Goal: Task Accomplishment & Management: Use online tool/utility

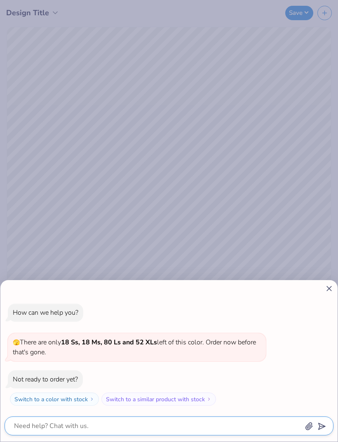
click at [160, 429] on textarea at bounding box center [157, 427] width 289 height 12
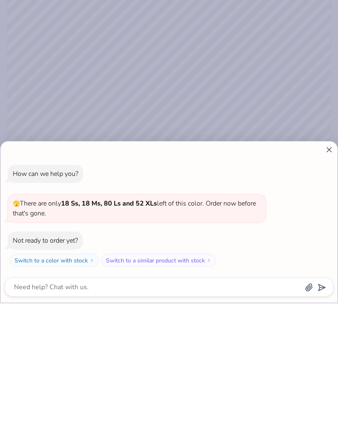
click at [321, 422] on polygon "submit" at bounding box center [320, 427] width 10 height 10
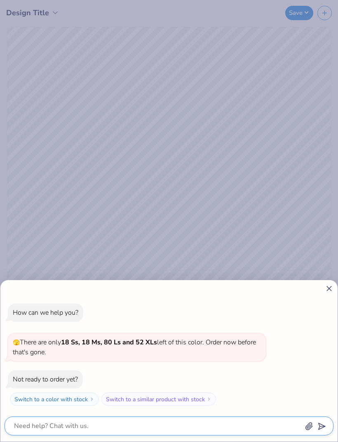
click at [216, 423] on textarea at bounding box center [157, 427] width 289 height 12
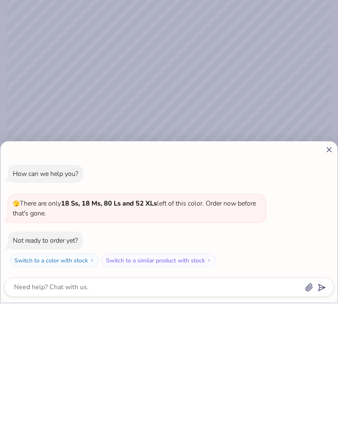
click at [309, 424] on icon "button" at bounding box center [309, 427] width 7 height 7
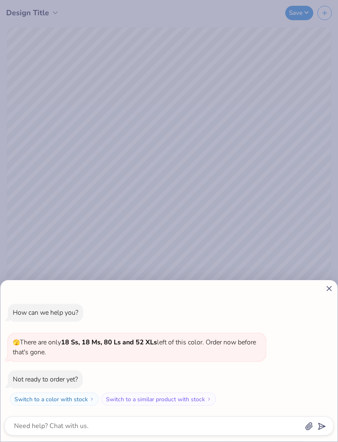
type textarea "x"
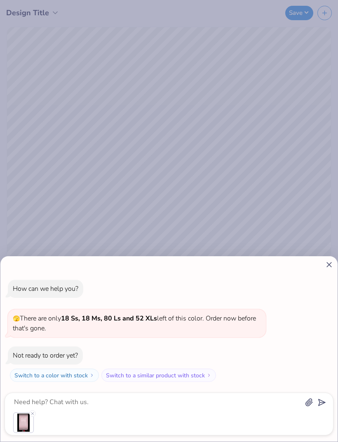
click at [231, 414] on div at bounding box center [169, 423] width 312 height 21
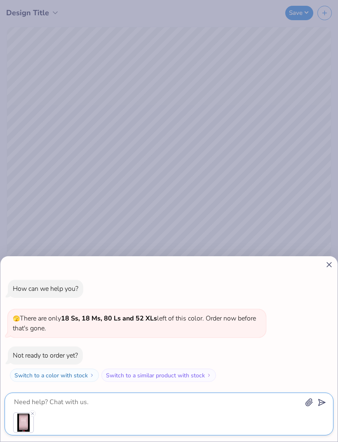
click at [229, 407] on textarea at bounding box center [157, 403] width 289 height 12
click at [224, 408] on textarea at bounding box center [157, 403] width 289 height 12
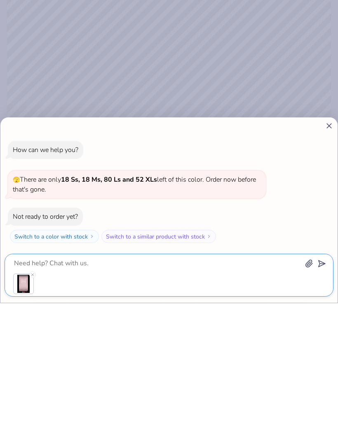
type textarea "x"
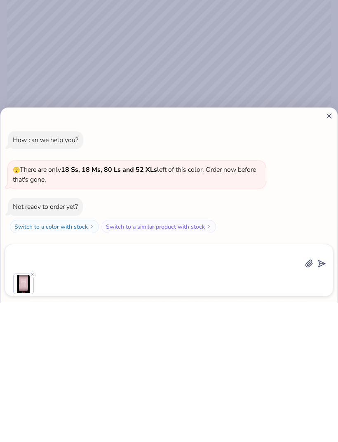
click at [320, 398] on polygon "submit" at bounding box center [320, 403] width 10 height 10
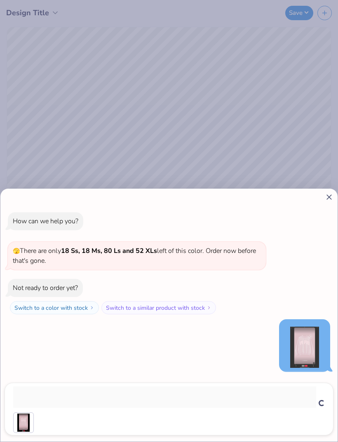
type textarea "x"
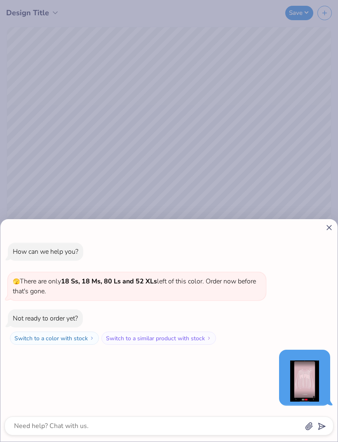
click at [329, 232] on icon at bounding box center [329, 228] width 9 height 9
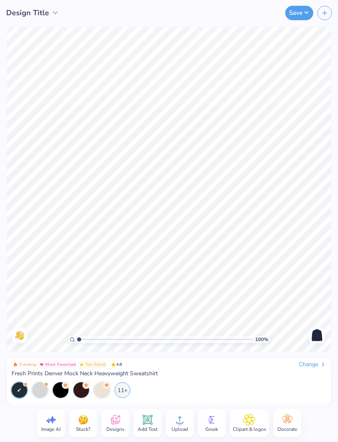
click at [153, 421] on icon at bounding box center [147, 420] width 12 height 12
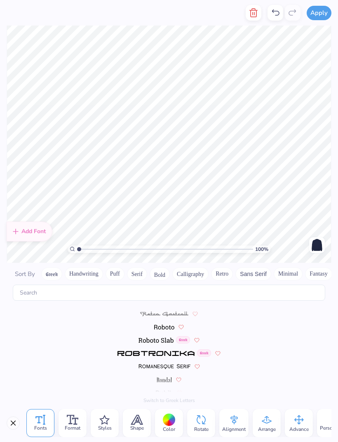
scroll to position [0, 1]
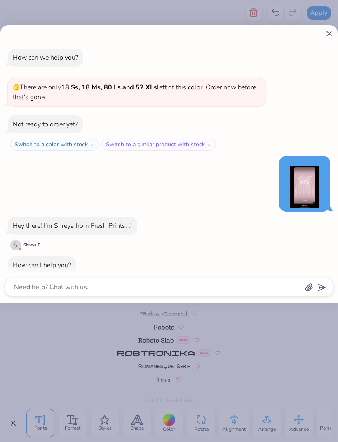
click at [188, 151] on button "Switch to a similar product with stock" at bounding box center [158, 144] width 115 height 13
type textarea "x"
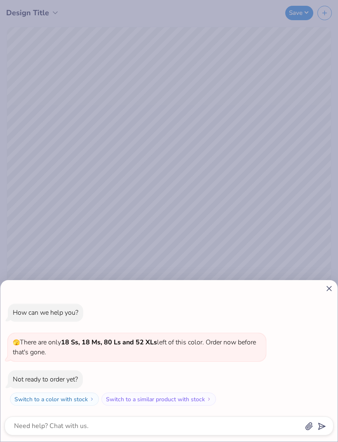
click at [325, 297] on div "How can we help you? 🫣 There are only 18 Ss, 18 Ms, 80 Ls and 52 XLs left of th…" at bounding box center [168, 361] width 337 height 162
click at [332, 286] on icon at bounding box center [329, 289] width 9 height 9
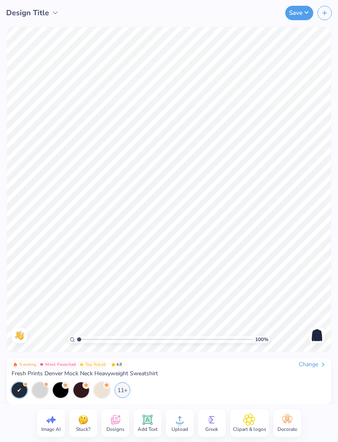
click at [122, 415] on div "Designs" at bounding box center [115, 423] width 28 height 28
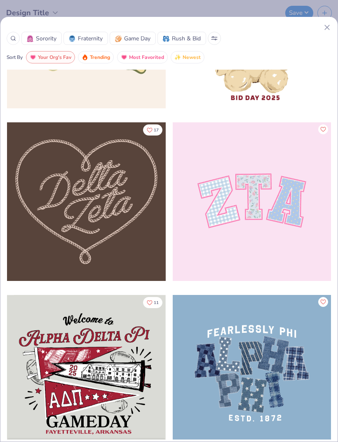
scroll to position [630, 0]
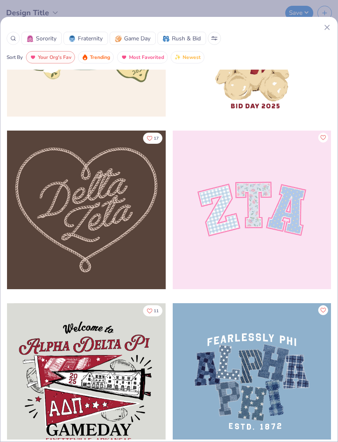
click at [270, 249] on div at bounding box center [252, 210] width 159 height 159
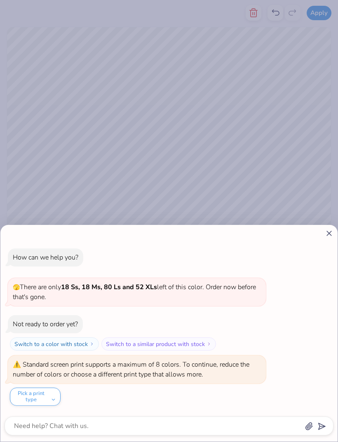
click at [329, 231] on icon at bounding box center [329, 233] width 9 height 9
type textarea "x"
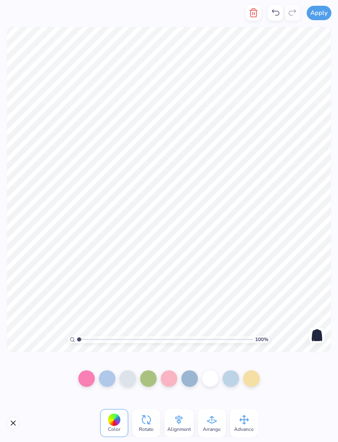
click at [251, 19] on button "button" at bounding box center [254, 13] width 16 height 16
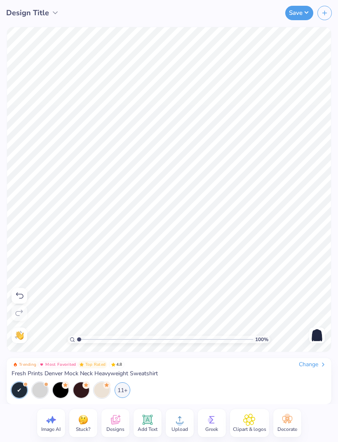
click at [118, 420] on icon at bounding box center [115, 420] width 12 height 12
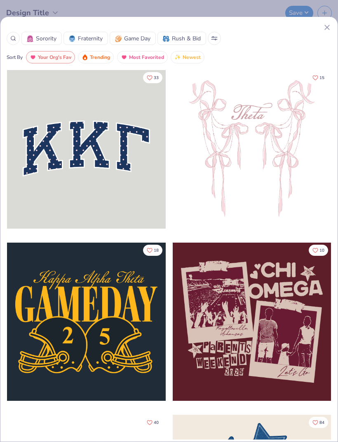
click at [52, 42] on span "Sorority" at bounding box center [46, 38] width 21 height 9
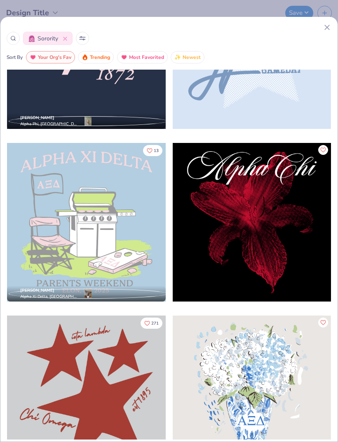
scroll to position [1311, 0]
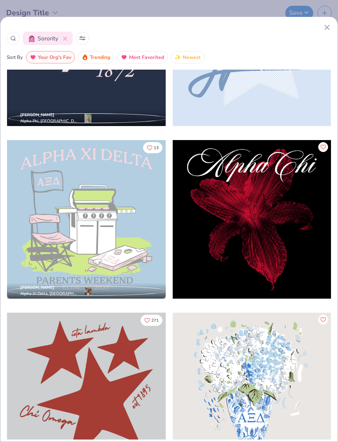
click at [99, 59] on span "Trending" at bounding box center [100, 57] width 20 height 9
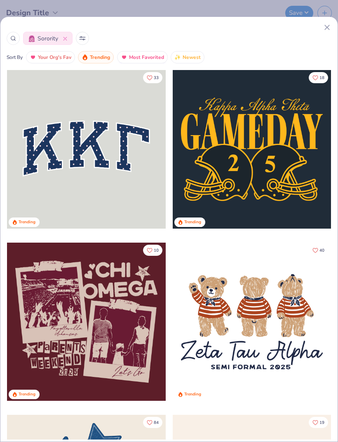
click at [151, 59] on span "Most Favorited" at bounding box center [146, 57] width 35 height 9
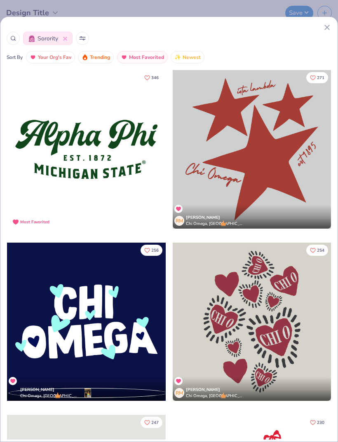
click at [105, 59] on span "Trending" at bounding box center [100, 57] width 20 height 9
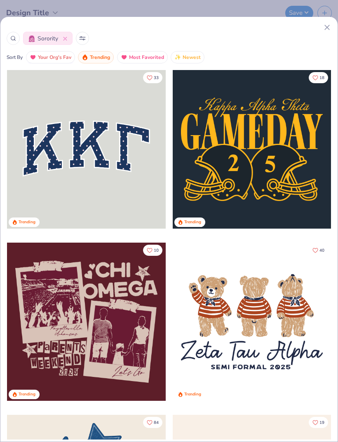
click at [62, 63] on button "Your Org's Fav" at bounding box center [50, 57] width 49 height 12
click at [13, 38] on icon at bounding box center [13, 38] width 6 height 6
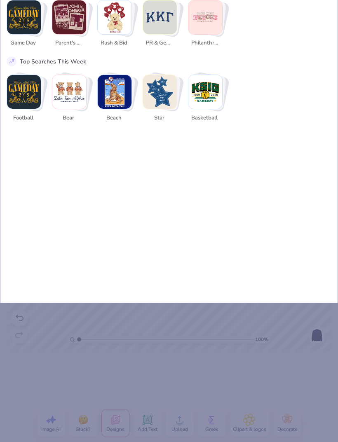
scroll to position [0, 0]
click at [285, 175] on div "Top Styles This Week Classic Varsity Minimalist Y2K 80s & 90s Most Popular Even…" at bounding box center [169, 91] width 338 height 426
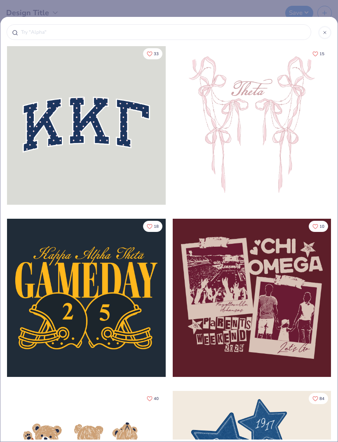
click at [326, 35] on icon at bounding box center [324, 32] width 5 height 5
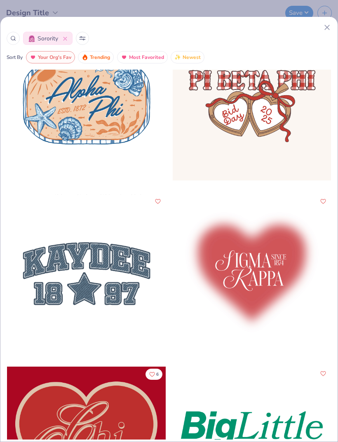
scroll to position [7274, 0]
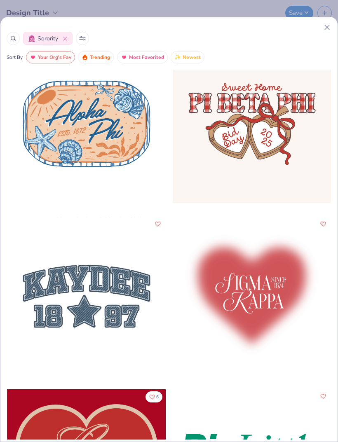
click at [333, 24] on div "Sorority Sort By Your Org's Fav Trending Most Favorited Newest" at bounding box center [168, 43] width 337 height 40
click at [326, 29] on line at bounding box center [327, 27] width 5 height 5
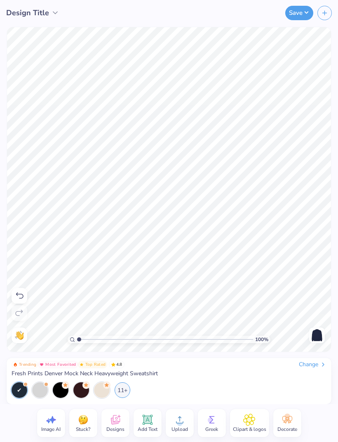
click at [183, 419] on icon at bounding box center [180, 420] width 12 height 12
click at [210, 419] on circle at bounding box center [211, 421] width 6 height 6
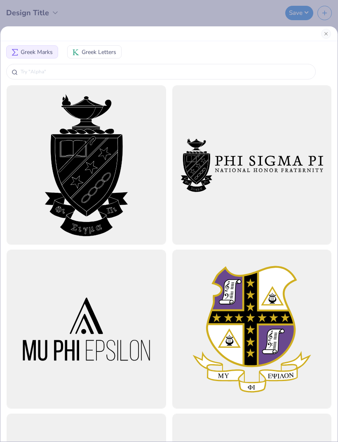
scroll to position [0, 0]
click at [325, 36] on button "Close" at bounding box center [326, 34] width 10 height 10
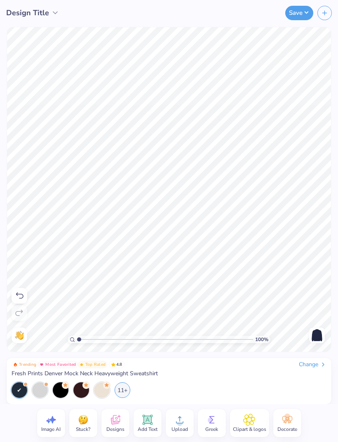
click at [288, 424] on icon at bounding box center [287, 420] width 12 height 12
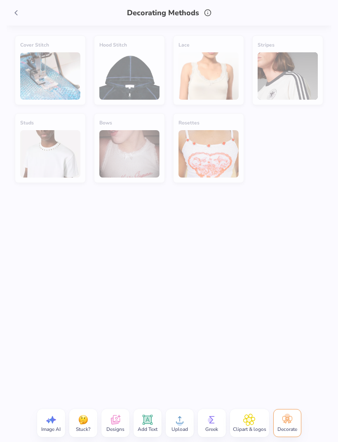
click at [16, 18] on span at bounding box center [16, 13] width 12 height 12
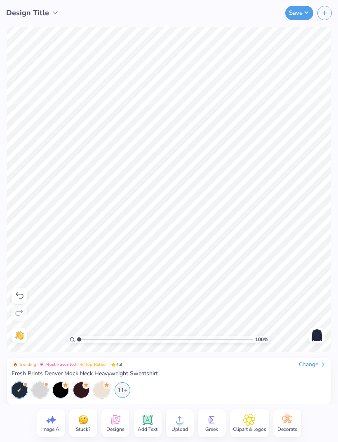
click at [52, 420] on icon at bounding box center [52, 419] width 7 height 7
select select "4"
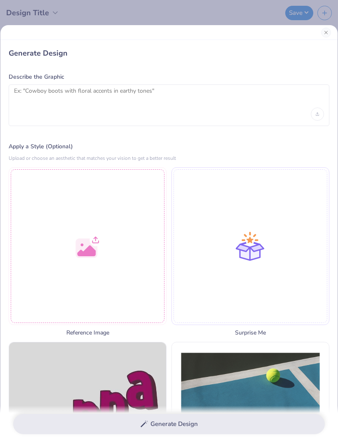
scroll to position [0, 0]
click at [326, 29] on button "Close" at bounding box center [326, 33] width 10 height 10
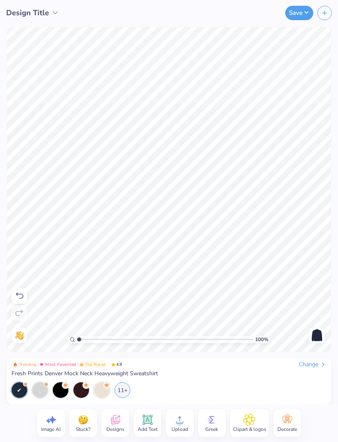
click at [248, 419] on icon at bounding box center [249, 420] width 5 height 5
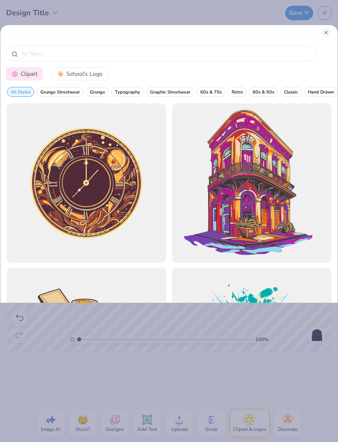
click at [327, 31] on button "Close" at bounding box center [326, 33] width 10 height 10
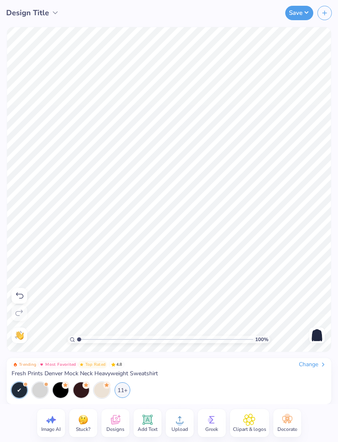
click at [286, 422] on icon at bounding box center [286, 422] width 4 height 4
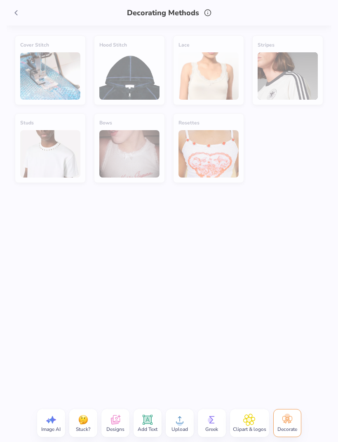
click at [155, 421] on div "Add Text" at bounding box center [148, 423] width 28 height 28
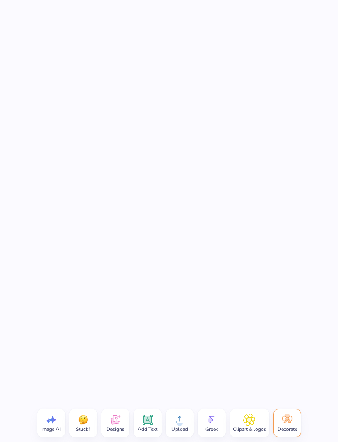
click at [153, 418] on icon at bounding box center [147, 420] width 12 height 12
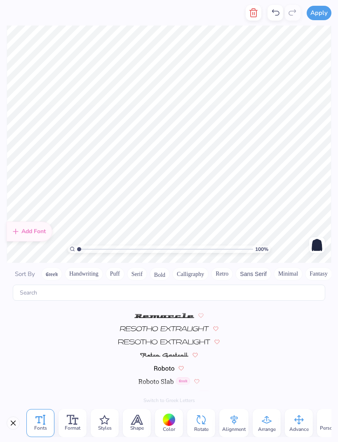
scroll to position [3596, 0]
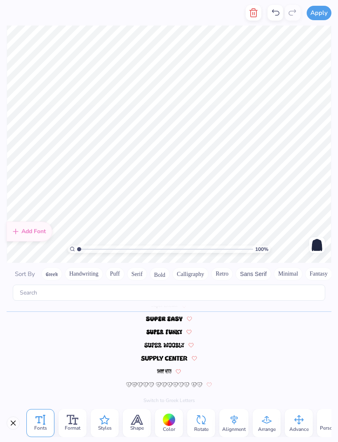
click at [113, 425] on div "Styles" at bounding box center [105, 423] width 28 height 28
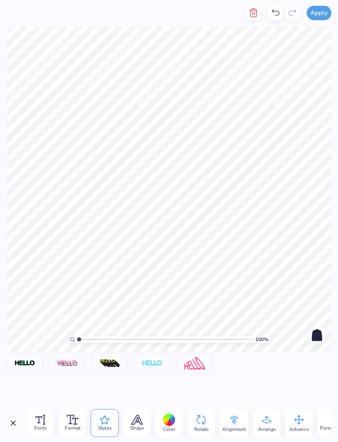
click at [11, 426] on button "Close" at bounding box center [13, 423] width 13 height 13
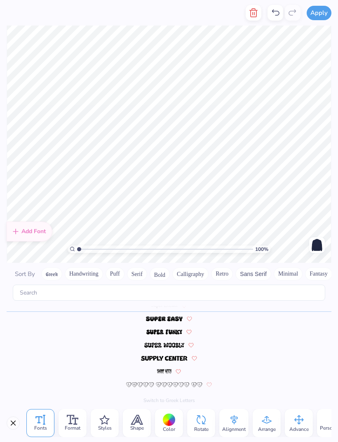
click at [255, 12] on icon "button" at bounding box center [254, 13] width 10 height 10
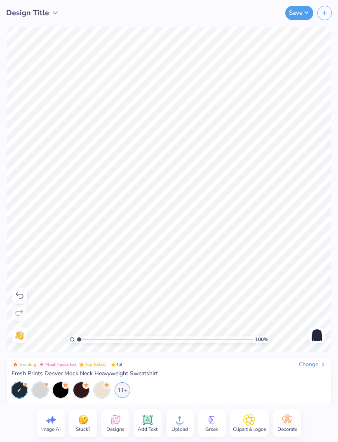
click at [256, 13] on div "Save" at bounding box center [221, 13] width 235 height 26
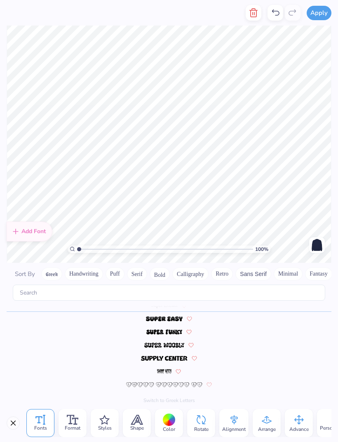
click at [256, 11] on icon "button" at bounding box center [254, 13] width 6 height 8
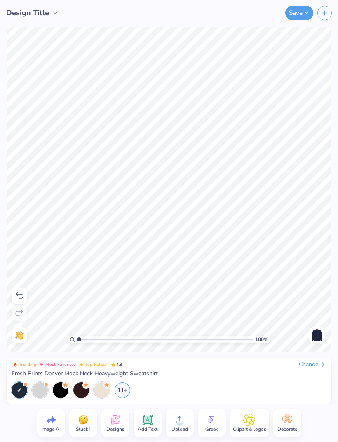
click at [116, 423] on icon at bounding box center [115, 421] width 8 height 7
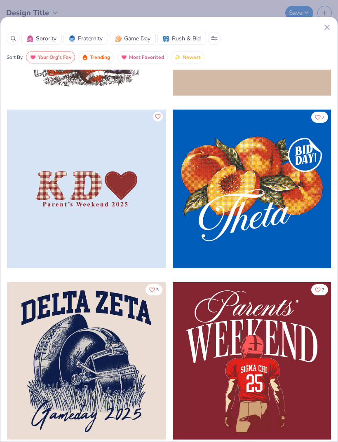
scroll to position [2539, 0]
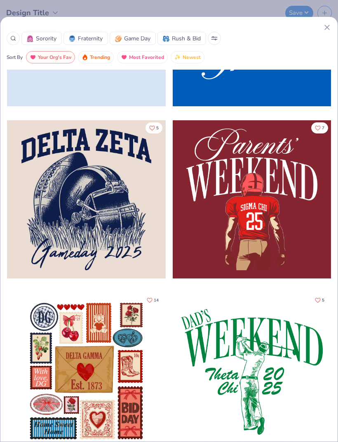
click at [212, 37] on icon at bounding box center [214, 38] width 7 height 4
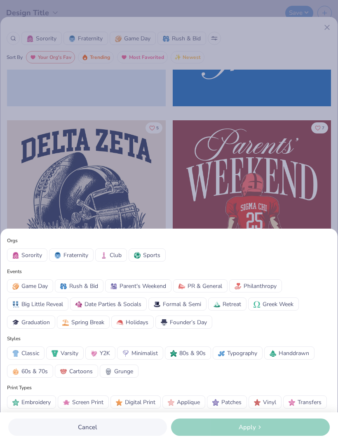
click at [38, 400] on span "Embroidery" at bounding box center [35, 402] width 29 height 9
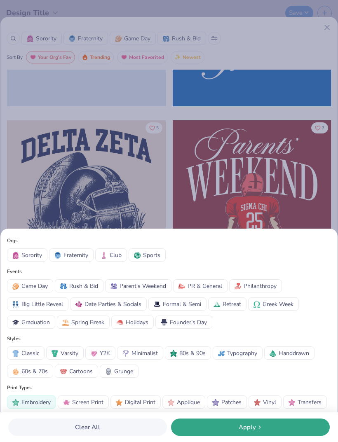
click at [39, 261] on button "Sorority" at bounding box center [27, 255] width 40 height 13
click at [238, 404] on span "Patches" at bounding box center [231, 402] width 20 height 9
click at [297, 424] on div "Apply" at bounding box center [251, 427] width 154 height 9
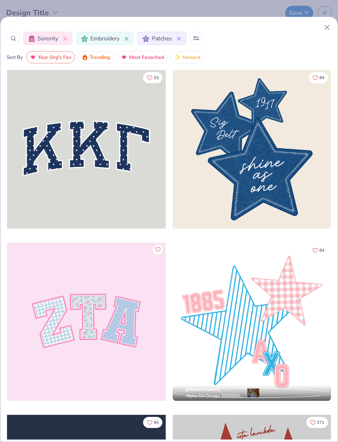
scroll to position [0, 0]
click at [182, 36] on button "Patches" at bounding box center [161, 38] width 49 height 13
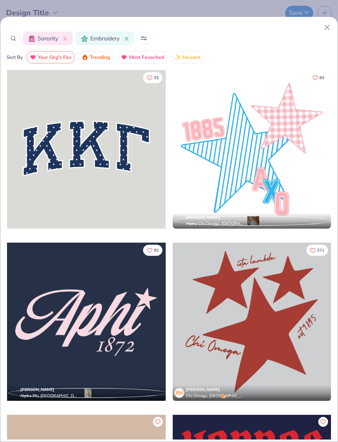
click at [145, 39] on icon at bounding box center [144, 38] width 7 height 4
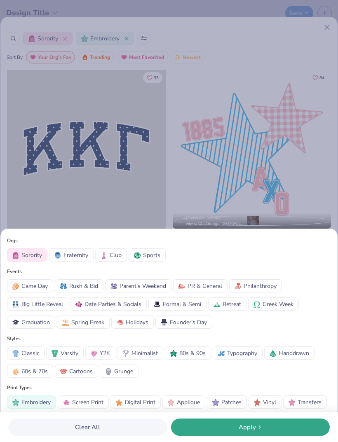
click at [318, 401] on span "Transfers" at bounding box center [310, 402] width 24 height 9
click at [310, 403] on span "Transfers" at bounding box center [310, 402] width 24 height 9
click at [233, 406] on span "Patches" at bounding box center [231, 402] width 20 height 9
click at [274, 429] on div "Apply" at bounding box center [251, 427] width 154 height 9
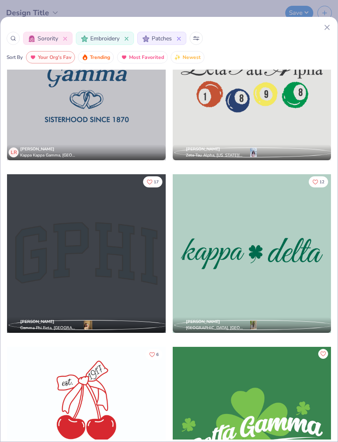
scroll to position [8179, 0]
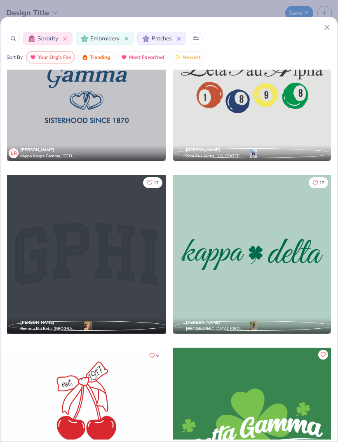
click at [113, 291] on div at bounding box center [86, 254] width 159 height 159
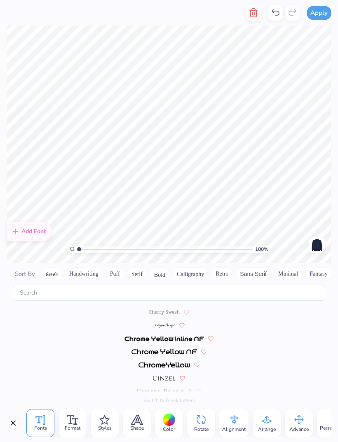
scroll to position [957, 0]
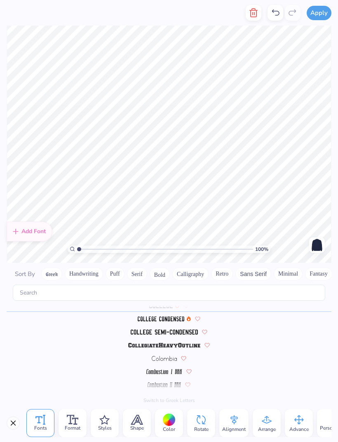
click at [169, 419] on div at bounding box center [169, 420] width 13 height 13
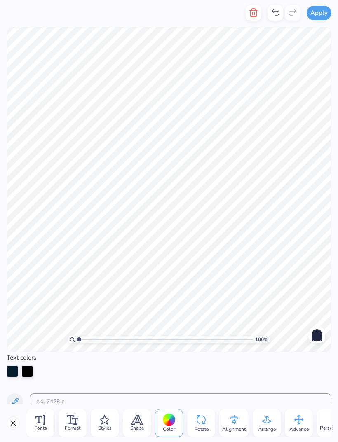
click at [169, 421] on div at bounding box center [169, 420] width 13 height 13
click at [172, 416] on div at bounding box center [169, 420] width 13 height 13
click at [172, 411] on div "Color" at bounding box center [169, 423] width 28 height 28
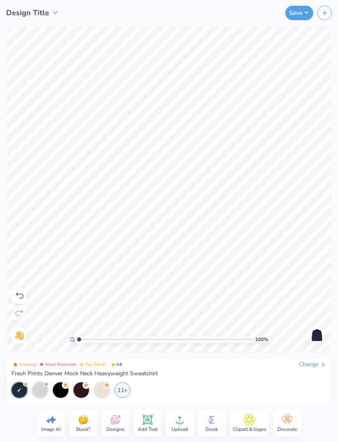
click at [172, 422] on div "Upload" at bounding box center [180, 423] width 28 height 28
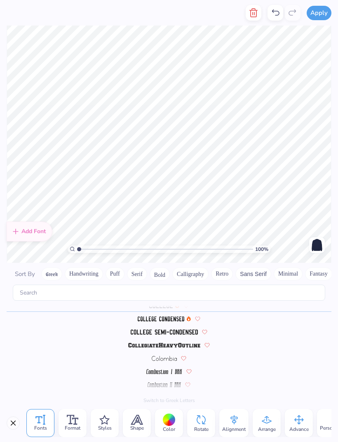
click at [175, 420] on div at bounding box center [169, 420] width 13 height 13
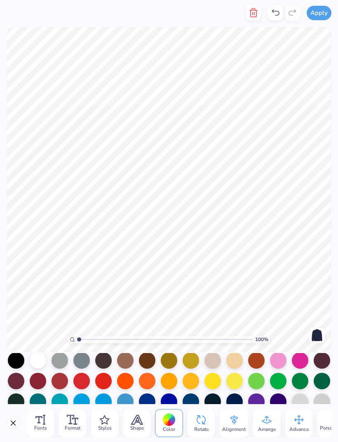
scroll to position [65, 0]
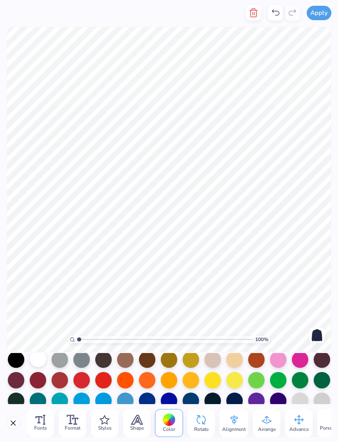
click at [46, 360] on div at bounding box center [38, 359] width 16 height 16
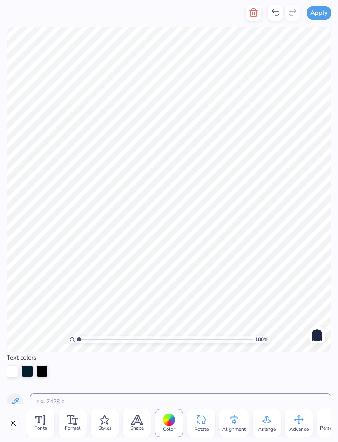
scroll to position [0, 0]
click at [13, 376] on div at bounding box center [13, 371] width 12 height 12
click at [30, 369] on div at bounding box center [27, 371] width 12 height 12
click at [46, 368] on div at bounding box center [42, 371] width 12 height 12
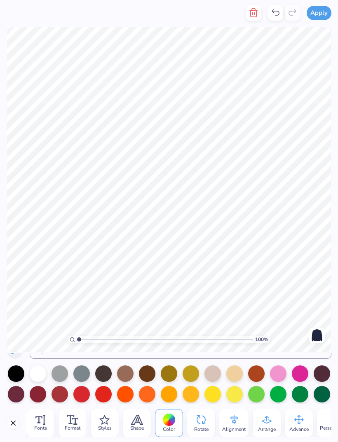
scroll to position [53, 0]
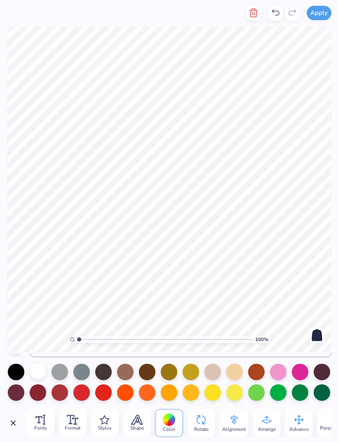
click at [43, 374] on div at bounding box center [38, 371] width 16 height 16
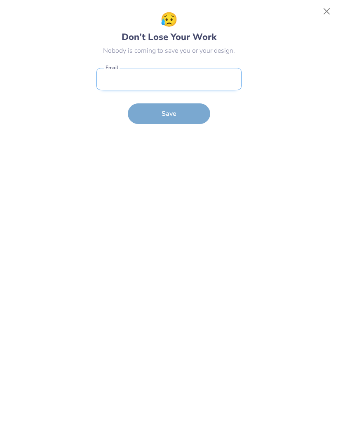
click at [206, 77] on input "email" at bounding box center [168, 79] width 145 height 23
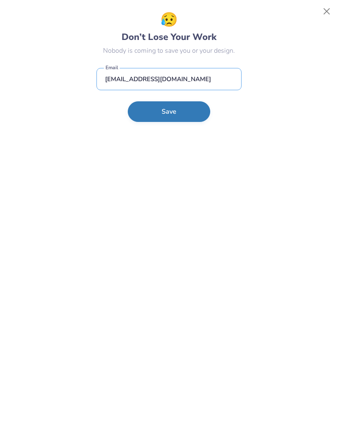
type input "giulianag0201@icloud.com"
click at [190, 116] on button "Save" at bounding box center [169, 111] width 82 height 21
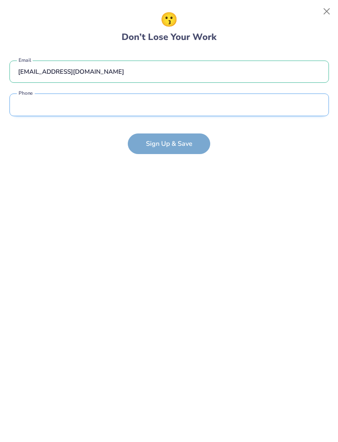
click at [288, 107] on input "tel" at bounding box center [169, 105] width 320 height 23
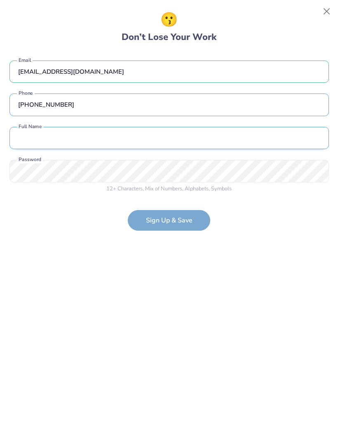
type input "(815) 557-5293"
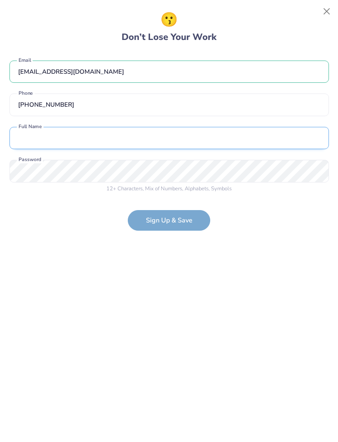
click at [213, 137] on input "text" at bounding box center [169, 138] width 320 height 23
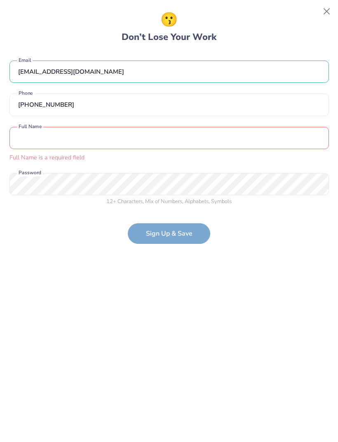
click at [185, 144] on input "text" at bounding box center [169, 138] width 320 height 23
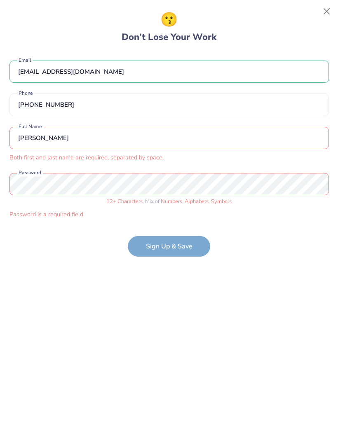
type input "Giuliana"
click at [280, 141] on input "Giuliana" at bounding box center [169, 138] width 320 height 23
type input "Giuliana Giordano"
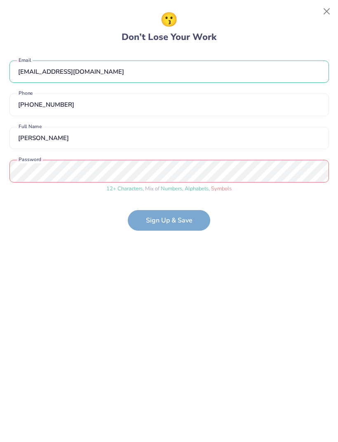
click at [184, 221] on form "giulianag0201@icloud.com Email (815) 557-5293 Phone Giuliana Giordano Full Name…" at bounding box center [169, 141] width 320 height 179
click at [196, 219] on form "giulianag0201@icloud.com Email (815) 557-5293 Phone Giuliana Giordano Full Name…" at bounding box center [169, 141] width 320 height 179
click at [187, 219] on form "giulianag0201@icloud.com Email (815) 557-5293 Phone Giuliana Giordano Full Name…" at bounding box center [169, 141] width 320 height 179
click at [189, 218] on form "giulianag0201@icloud.com Email (815) 557-5293 Phone Giuliana Giordano Full Name…" at bounding box center [169, 141] width 320 height 179
click at [184, 221] on form "giulianag0201@icloud.com Email (815) 557-5293 Phone Giuliana Giordano Full Name…" at bounding box center [169, 141] width 320 height 179
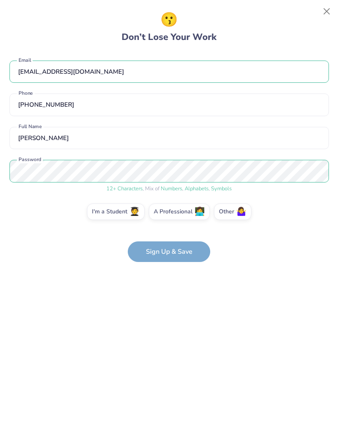
click at [193, 251] on form "giulianag0201@icloud.com Email (815) 557-5293 Phone Giuliana Giordano Full Name…" at bounding box center [169, 157] width 320 height 210
click at [120, 211] on label "I'm a Student 🧑‍🎓" at bounding box center [116, 210] width 58 height 16
click at [167, 212] on input "I'm a Student 🧑‍🎓" at bounding box center [169, 214] width 5 height 5
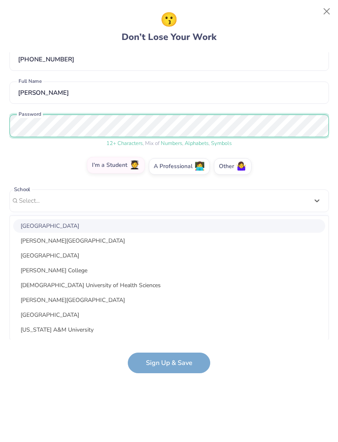
scroll to position [0, 0]
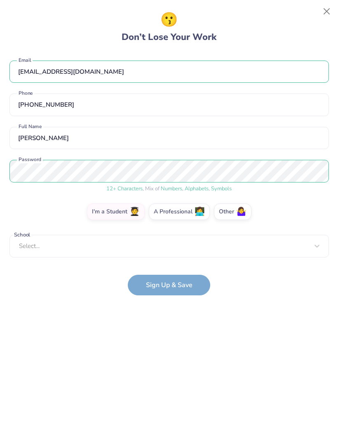
click at [183, 285] on form "giulianag0201@icloud.com Email (815) 557-5293 Phone Giuliana Giordano Full Name…" at bounding box center [169, 173] width 320 height 243
click at [187, 287] on form "giulianag0201@icloud.com Email (815) 557-5293 Phone Giuliana Giordano Full Name…" at bounding box center [169, 173] width 320 height 243
click at [189, 283] on form "giulianag0201@icloud.com Email (815) 557-5293 Phone Giuliana Giordano Full Name…" at bounding box center [169, 173] width 320 height 243
click at [193, 276] on form "giulianag0201@icloud.com Email (815) 557-5293 Phone Giuliana Giordano Full Name…" at bounding box center [169, 173] width 320 height 243
click at [131, 214] on span "🧑‍🎓" at bounding box center [134, 210] width 10 height 9
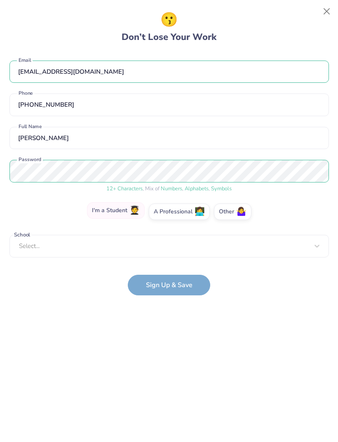
click at [167, 214] on input "I'm a Student 🧑‍🎓" at bounding box center [169, 214] width 5 height 5
click at [188, 293] on form "giulianag0201@icloud.com Email (815) 557-5293 Phone Giuliana Giordano Full Name…" at bounding box center [169, 173] width 320 height 243
click at [188, 289] on form "giulianag0201@icloud.com Email (815) 557-5293 Phone Giuliana Giordano Full Name…" at bounding box center [169, 173] width 320 height 243
click at [187, 289] on form "giulianag0201@icloud.com Email (815) 557-5293 Phone Giuliana Giordano Full Name…" at bounding box center [169, 173] width 320 height 243
click at [240, 215] on span "🤷‍♀️" at bounding box center [241, 210] width 10 height 9
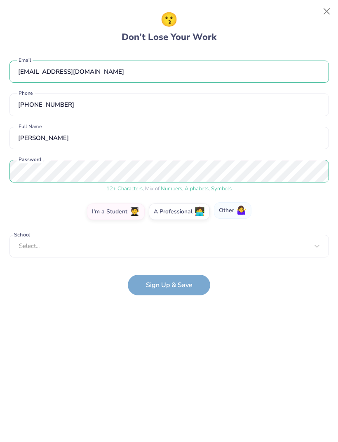
click at [172, 215] on input "Other 🤷‍♀️" at bounding box center [169, 214] width 5 height 5
click at [125, 212] on label "I'm a Student 🧑‍🎓" at bounding box center [116, 210] width 58 height 16
click at [167, 212] on input "I'm a Student 🧑‍🎓" at bounding box center [169, 214] width 5 height 5
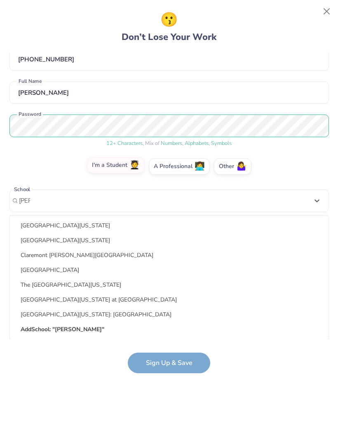
scroll to position [164, 0]
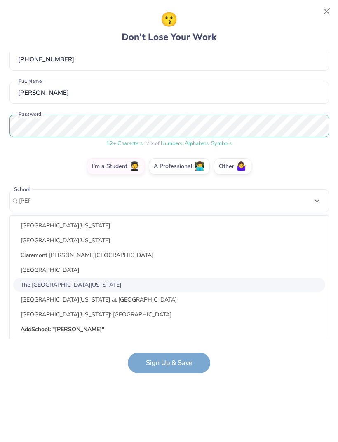
click at [95, 290] on div "The University of Kentucky" at bounding box center [169, 285] width 312 height 14
type input "ken"
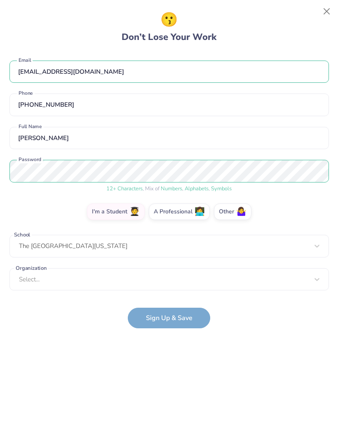
scroll to position [0, 0]
click at [180, 324] on form "giulianag0201@icloud.com Email (815) 557-5293 Phone Giuliana Giordano Full Name…" at bounding box center [169, 190] width 320 height 277
click at [237, 214] on span "🤷‍♀️" at bounding box center [241, 210] width 10 height 9
click at [172, 214] on input "Other 🤷‍♀️" at bounding box center [169, 214] width 5 height 5
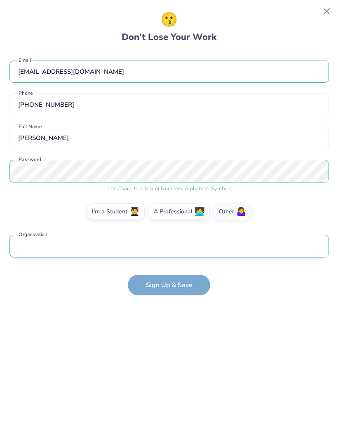
click at [219, 248] on input "text" at bounding box center [169, 246] width 320 height 23
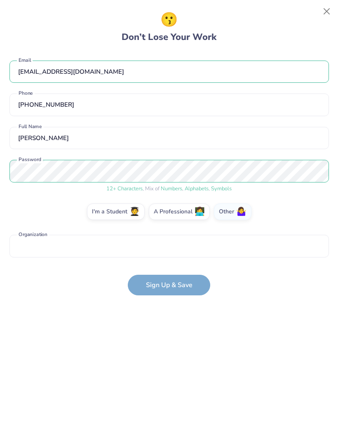
click at [185, 281] on form "giulianag0201@icloud.com Email (815) 557-5293 Phone Giuliana Giordano Full Name…" at bounding box center [169, 173] width 320 height 243
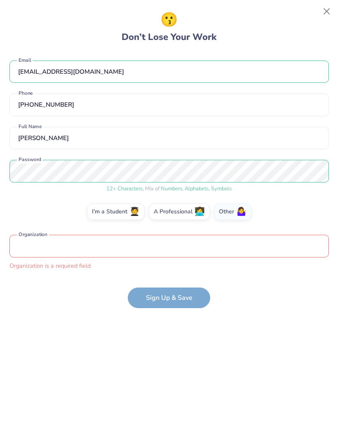
click at [185, 281] on form "giulianag0201@icloud.com Email (815) 557-5293 Phone Giuliana Giordano Full Name…" at bounding box center [169, 180] width 320 height 256
click at [184, 285] on form "giulianag0201@icloud.com Email (815) 557-5293 Phone Giuliana Giordano Full Name…" at bounding box center [169, 180] width 320 height 256
click at [185, 295] on form "giulianag0201@icloud.com Email (815) 557-5293 Phone Giuliana Giordano Full Name…" at bounding box center [169, 180] width 320 height 256
click at [184, 295] on form "giulianag0201@icloud.com Email (815) 557-5293 Phone Giuliana Giordano Full Name…" at bounding box center [169, 180] width 320 height 256
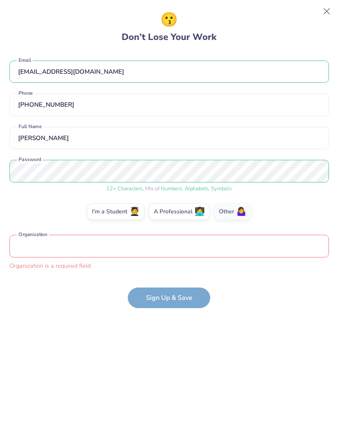
click at [185, 296] on form "giulianag0201@icloud.com Email (815) 557-5293 Phone Giuliana Giordano Full Name…" at bounding box center [169, 180] width 320 height 256
click at [184, 296] on form "giulianag0201@icloud.com Email (815) 557-5293 Phone Giuliana Giordano Full Name…" at bounding box center [169, 180] width 320 height 256
click at [194, 215] on label "A Professional 👩‍💻" at bounding box center [179, 210] width 61 height 16
click at [172, 215] on input "A Professional 👩‍💻" at bounding box center [169, 214] width 5 height 5
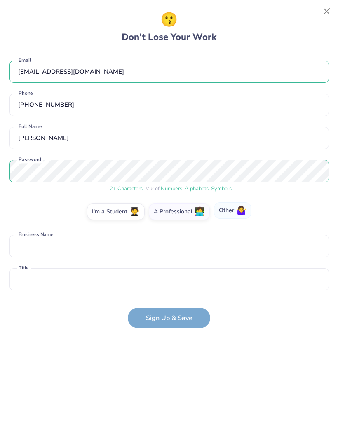
click at [229, 219] on label "Other 🤷‍♀️" at bounding box center [233, 210] width 38 height 16
click at [172, 217] on input "Other 🤷‍♀️" at bounding box center [169, 214] width 5 height 5
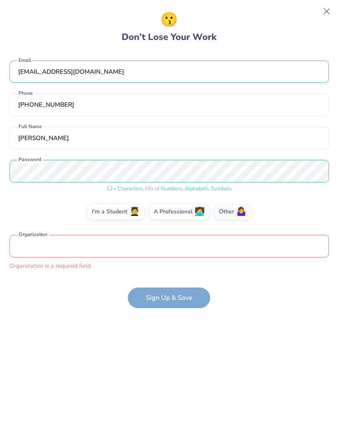
click at [226, 245] on input "text" at bounding box center [169, 246] width 320 height 23
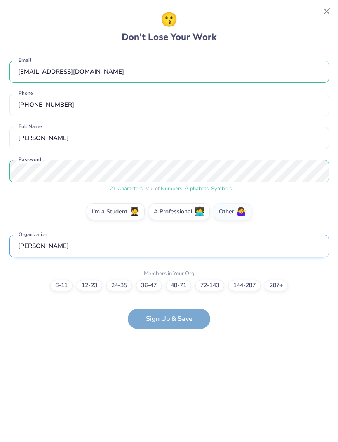
type input "Burke"
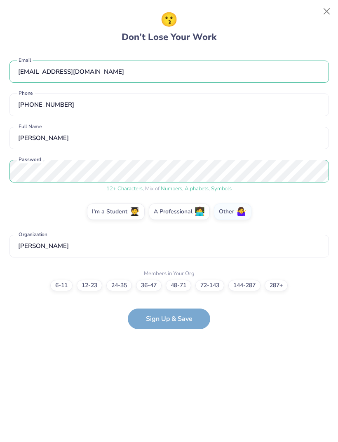
click at [322, 266] on div "giulianag0201@icloud.com Email (815) 557-5293 Phone Giuliana Giordano Full Name…" at bounding box center [169, 174] width 320 height 244
click at [55, 290] on div "6-11 12-23 24-35 36-47 48-71 72-143 144-287 287+" at bounding box center [169, 286] width 320 height 12
click at [59, 286] on label "6-11" at bounding box center [61, 285] width 22 height 12
click at [167, 286] on input "6-11" at bounding box center [169, 285] width 5 height 5
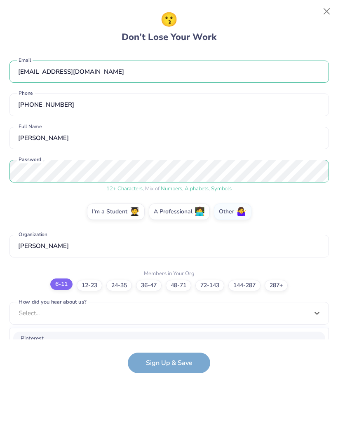
scroll to position [112, 0]
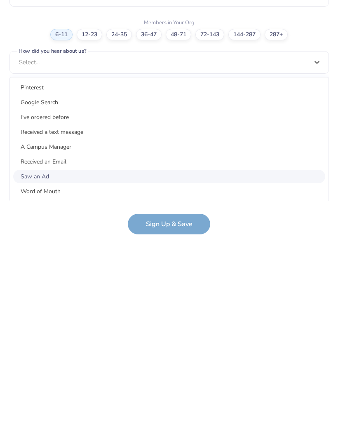
click at [74, 309] on div "Saw an Ad" at bounding box center [169, 316] width 312 height 14
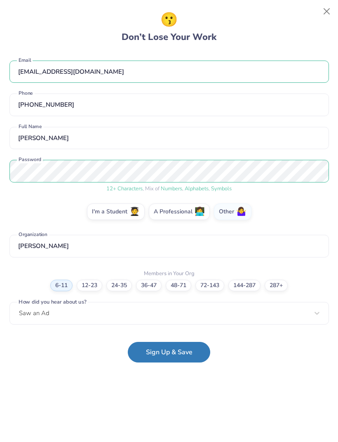
click at [190, 351] on button "Sign Up & Save" at bounding box center [169, 352] width 82 height 21
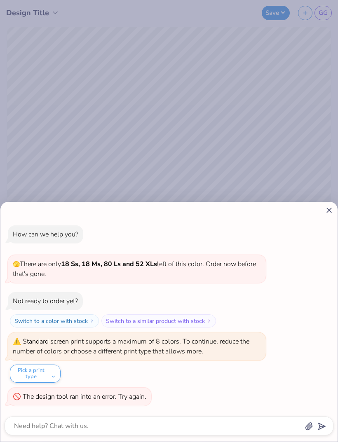
click at [329, 210] on line at bounding box center [329, 210] width 5 height 5
type textarea "x"
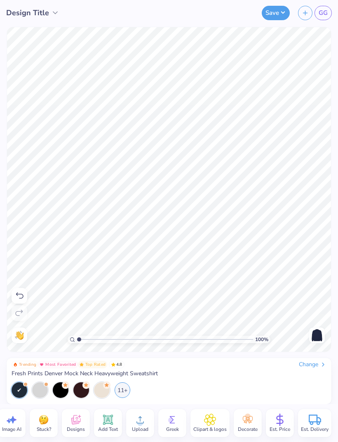
scroll to position [0, 10]
click at [288, 428] on span "Est. Price" at bounding box center [280, 429] width 21 height 7
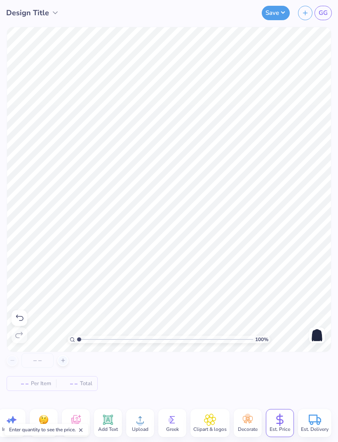
click at [284, 423] on icon at bounding box center [280, 420] width 12 height 12
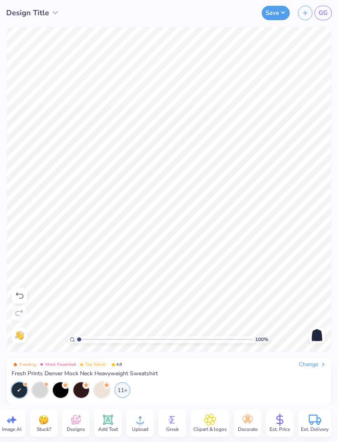
click at [282, 425] on icon at bounding box center [280, 420] width 12 height 12
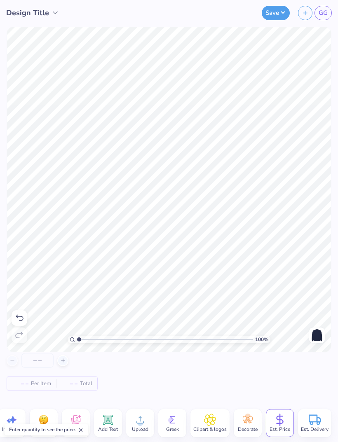
click at [42, 387] on span "Per Item" at bounding box center [41, 384] width 20 height 9
click at [67, 358] on div at bounding box center [62, 360] width 11 height 11
click at [14, 358] on div "50" at bounding box center [38, 360] width 62 height 15
click at [63, 360] on line at bounding box center [63, 360] width 0 height 3
click at [12, 365] on div at bounding box center [12, 360] width 11 height 11
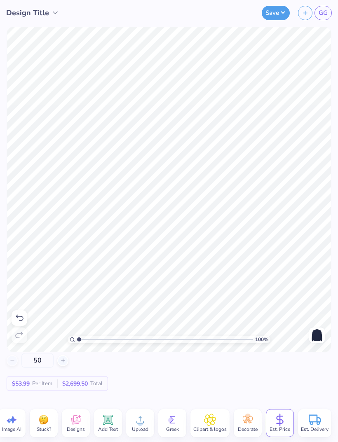
click at [14, 363] on div "50" at bounding box center [38, 360] width 62 height 15
click at [14, 366] on div "50" at bounding box center [38, 360] width 62 height 15
click at [46, 368] on input "50" at bounding box center [37, 360] width 32 height 15
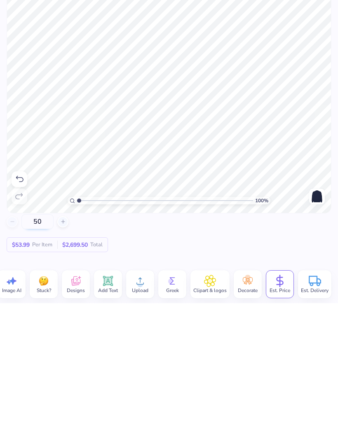
type input "5"
type input "50"
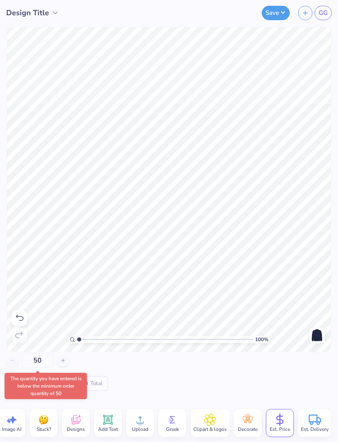
click at [302, 377] on div "50 $53.99 Per Item $2,699.50 Total" at bounding box center [169, 372] width 325 height 38
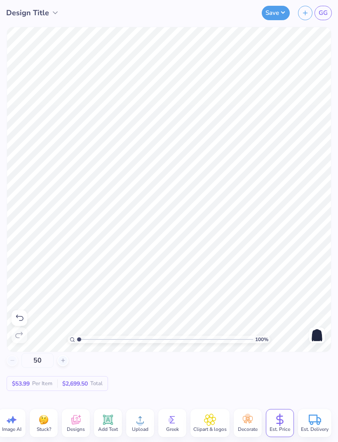
click at [317, 424] on circle at bounding box center [318, 423] width 2 height 2
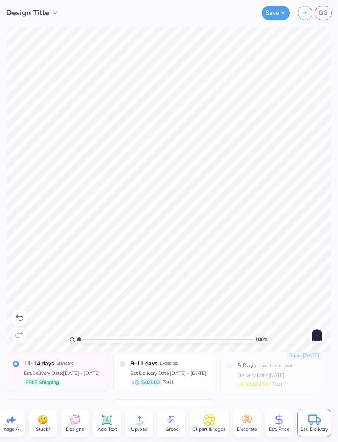
click at [282, 424] on icon at bounding box center [279, 420] width 12 height 12
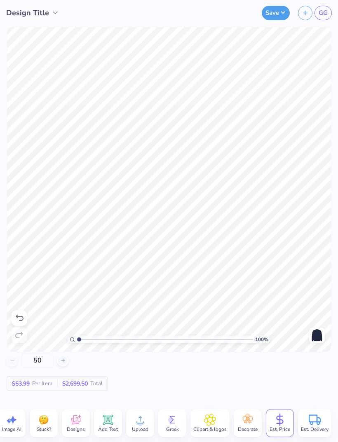
click at [250, 427] on span "Decorate" at bounding box center [248, 429] width 20 height 7
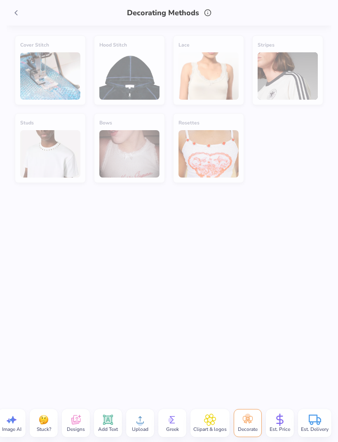
click at [278, 276] on div "Cover Stitch Hood Stitch Lace Stripes Studs Bows Rosettes" at bounding box center [169, 234] width 325 height 417
click at [270, 329] on div "Cover Stitch Hood Stitch Lace Stripes Studs Bows Rosettes" at bounding box center [169, 234] width 325 height 417
click at [269, 329] on div "Cover Stitch Hood Stitch Lace Stripes Studs Bows Rosettes" at bounding box center [169, 234] width 325 height 417
click at [11, 11] on span at bounding box center [16, 13] width 12 height 12
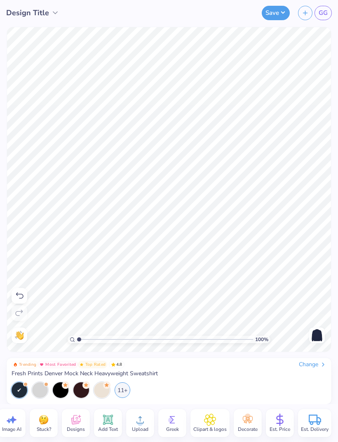
click at [283, 14] on button "Save" at bounding box center [276, 13] width 28 height 14
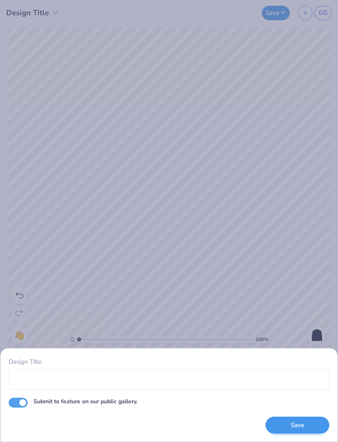
click at [310, 426] on button "Save" at bounding box center [298, 425] width 64 height 17
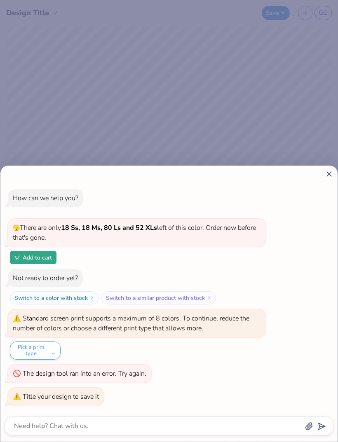
scroll to position [0, 0]
click at [311, 117] on div "How can we help you? 🫣 There are only 18 Ss, 18 Ms, 80 Ls and 52 XLs left of th…" at bounding box center [169, 221] width 338 height 442
type textarea "x"
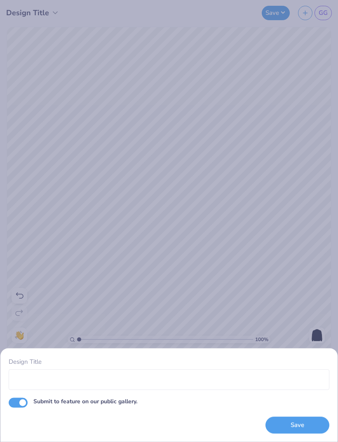
click at [315, 202] on div "Design Title Submit to feature on our public gallery. Save" at bounding box center [169, 221] width 338 height 442
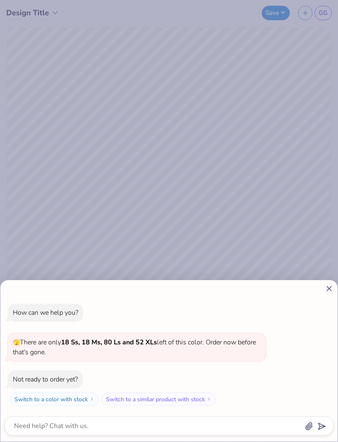
click at [333, 289] on icon at bounding box center [329, 289] width 9 height 9
type textarea "x"
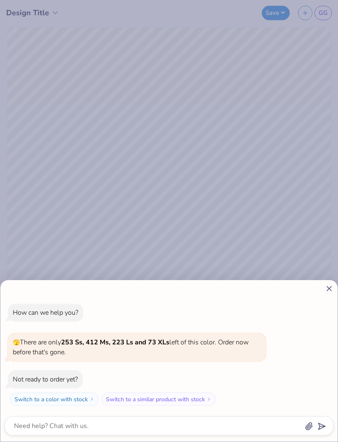
click at [323, 294] on div "How can we help you? 🫣 There are only 253 Ss, 412 Ms, 223 Ls and 73 XLs left of…" at bounding box center [168, 361] width 337 height 162
click at [328, 287] on line at bounding box center [329, 289] width 5 height 5
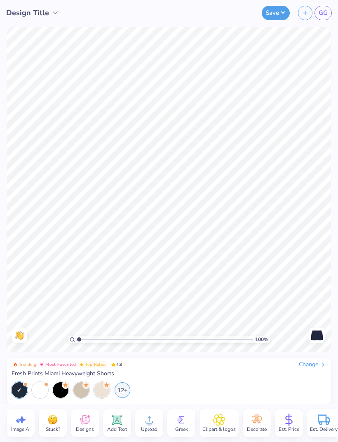
click at [91, 419] on icon at bounding box center [85, 420] width 12 height 12
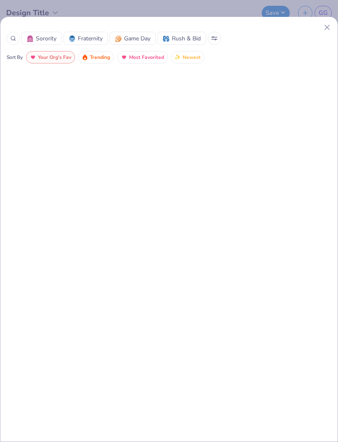
click at [152, 61] on span "Most Favorited" at bounding box center [146, 57] width 35 height 9
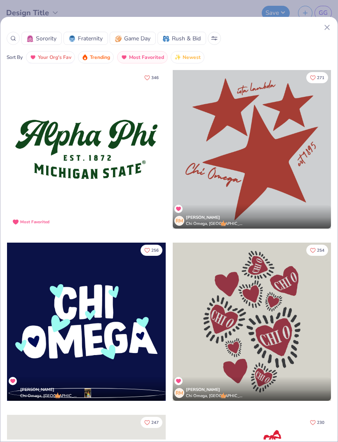
click at [54, 59] on span "Your Org's Fav" at bounding box center [54, 57] width 33 height 9
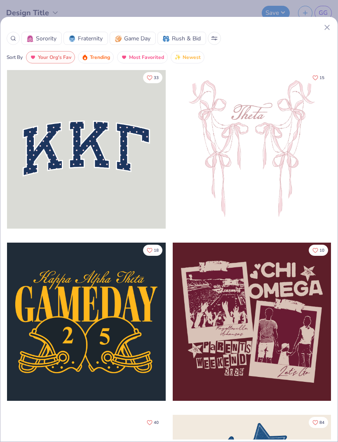
click at [47, 45] on button "Sorority" at bounding box center [41, 38] width 40 height 13
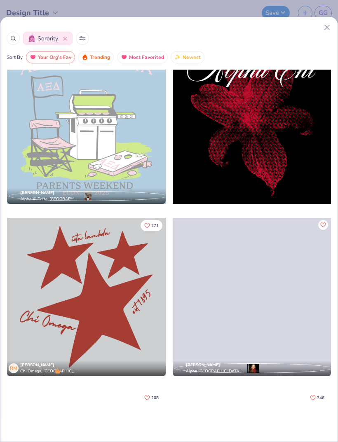
scroll to position [1422, 0]
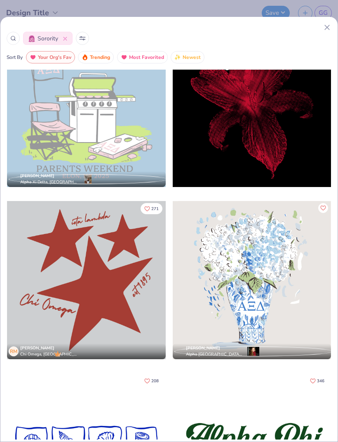
click at [84, 38] on icon at bounding box center [82, 38] width 7 height 4
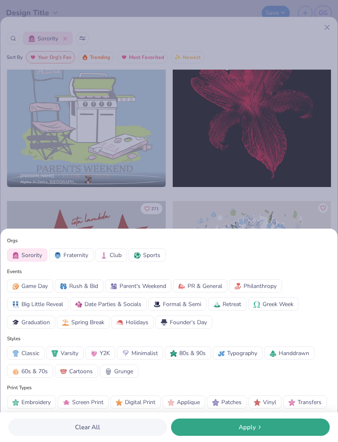
click at [38, 405] on span "Embroidery" at bounding box center [35, 402] width 29 height 9
click at [233, 402] on span "Patches" at bounding box center [231, 402] width 20 height 9
click at [245, 426] on span "Apply" at bounding box center [247, 427] width 17 height 9
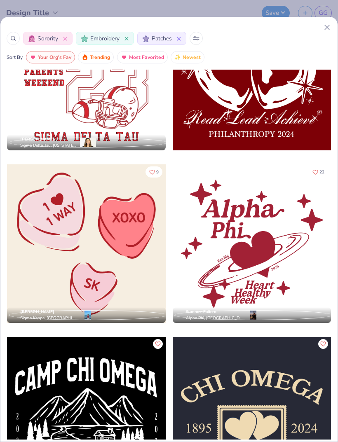
scroll to position [8203, 0]
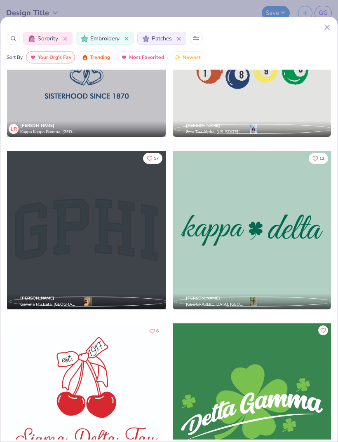
click at [115, 251] on div at bounding box center [86, 230] width 159 height 159
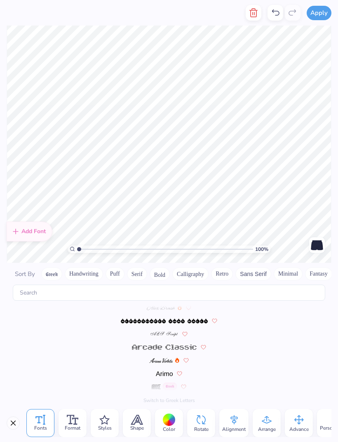
scroll to position [957, 0]
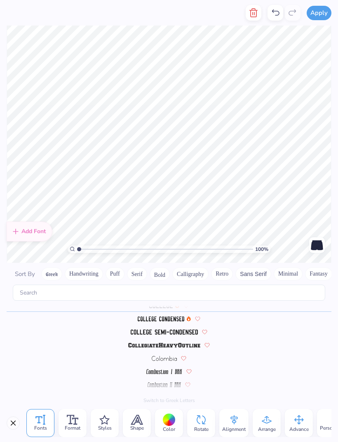
click at [168, 424] on div at bounding box center [169, 420] width 13 height 13
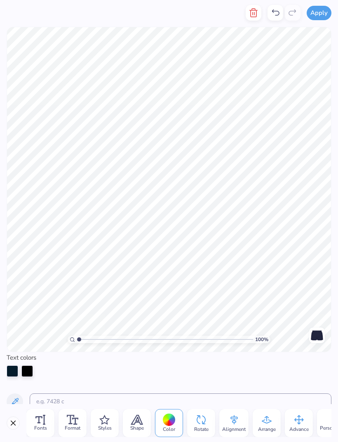
click at [166, 421] on div at bounding box center [169, 420] width 13 height 13
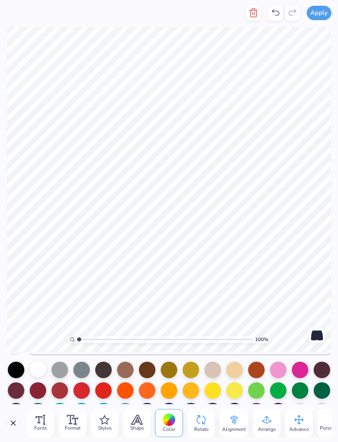
click at [41, 372] on div at bounding box center [38, 369] width 16 height 16
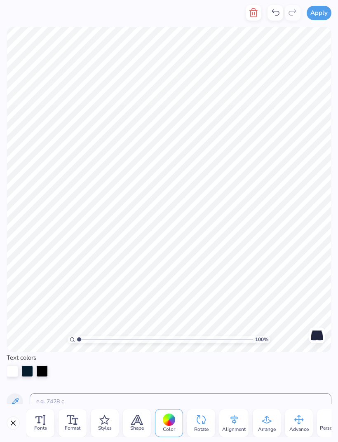
scroll to position [0, 0]
click at [44, 372] on div at bounding box center [42, 371] width 12 height 12
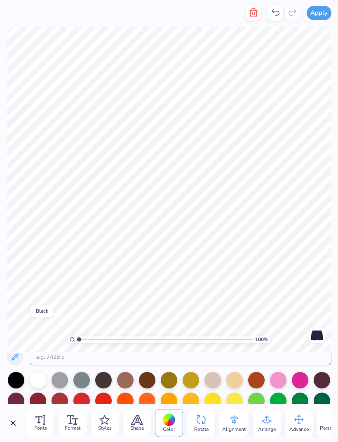
scroll to position [45, 0]
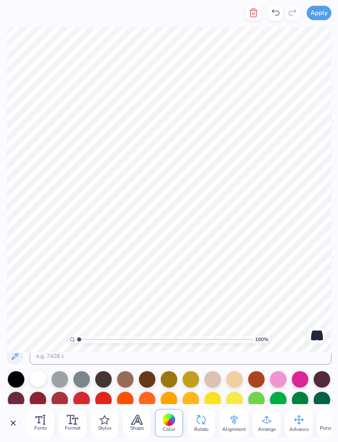
click at [42, 381] on div at bounding box center [38, 379] width 16 height 16
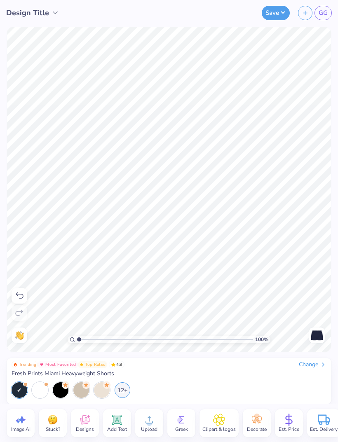
click at [279, 14] on button "Save" at bounding box center [276, 13] width 28 height 14
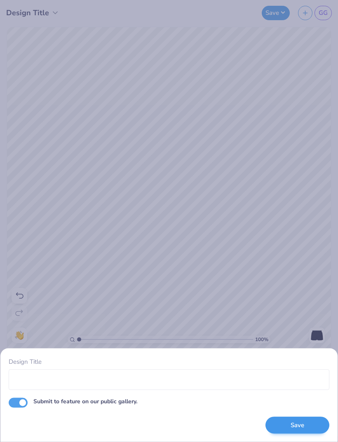
click at [308, 429] on button "Save" at bounding box center [298, 425] width 64 height 17
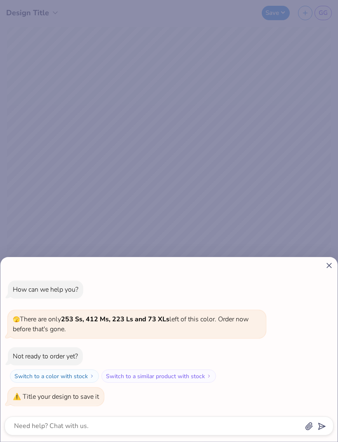
scroll to position [0, 0]
click at [333, 261] on icon at bounding box center [329, 265] width 9 height 9
type textarea "x"
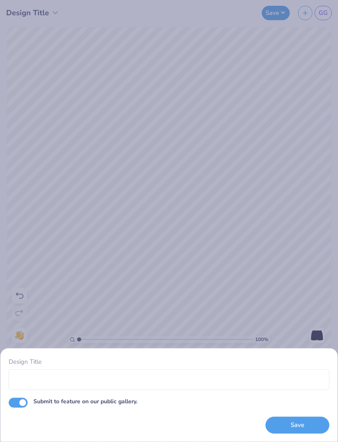
click at [325, 231] on div "Design Title Submit to feature on our public gallery. Save" at bounding box center [169, 221] width 338 height 442
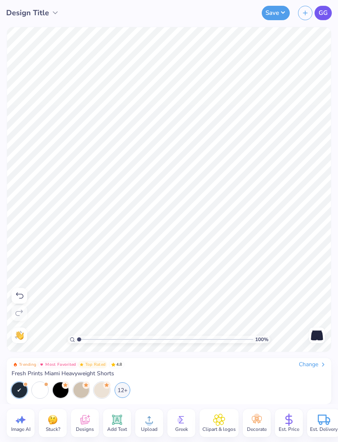
click at [323, 17] on span "GG" at bounding box center [323, 12] width 9 height 9
